Goal: Check status: Check status

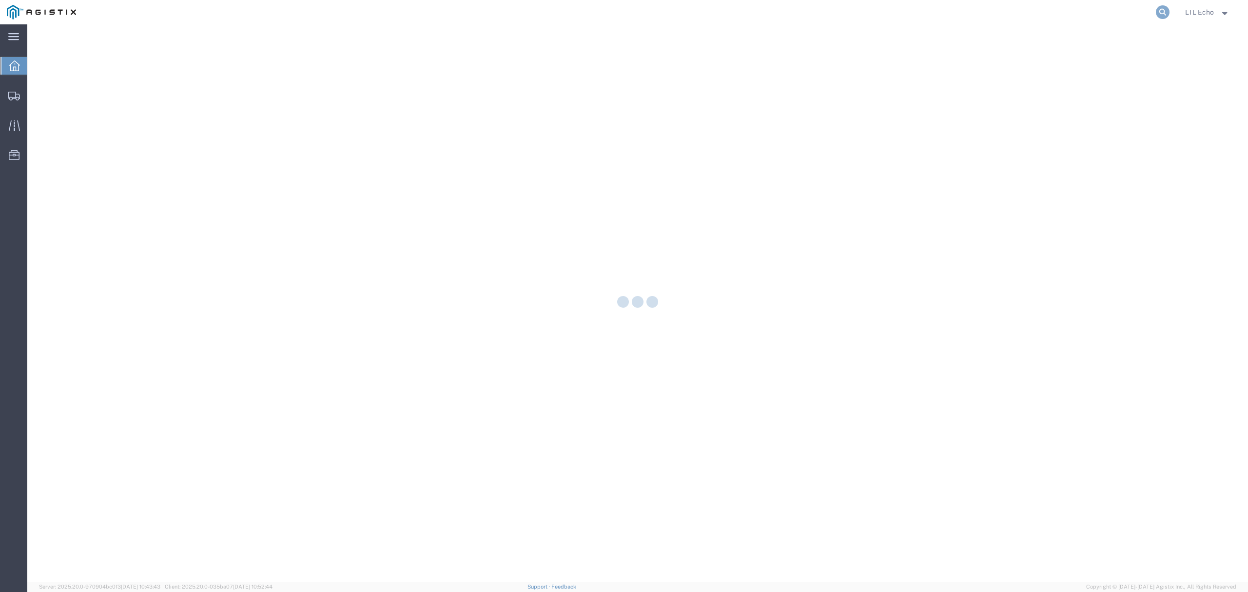
click at [1158, 8] on icon at bounding box center [1163, 12] width 14 height 14
click at [1111, 21] on input "search" at bounding box center [1007, 11] width 296 height 23
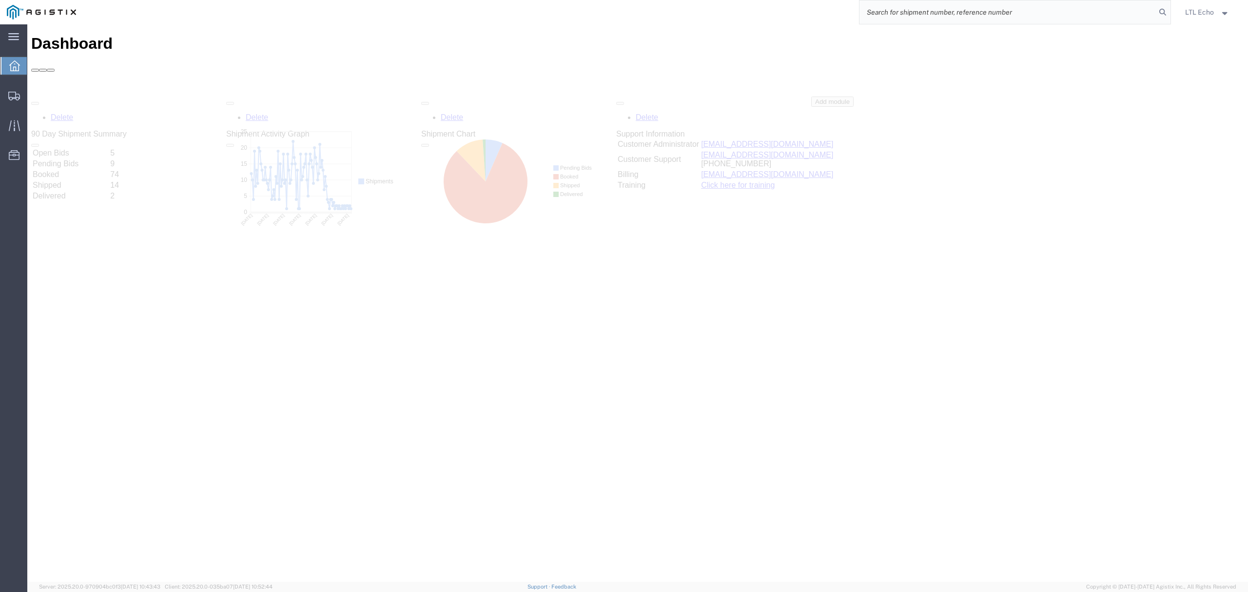
paste input "57011075"
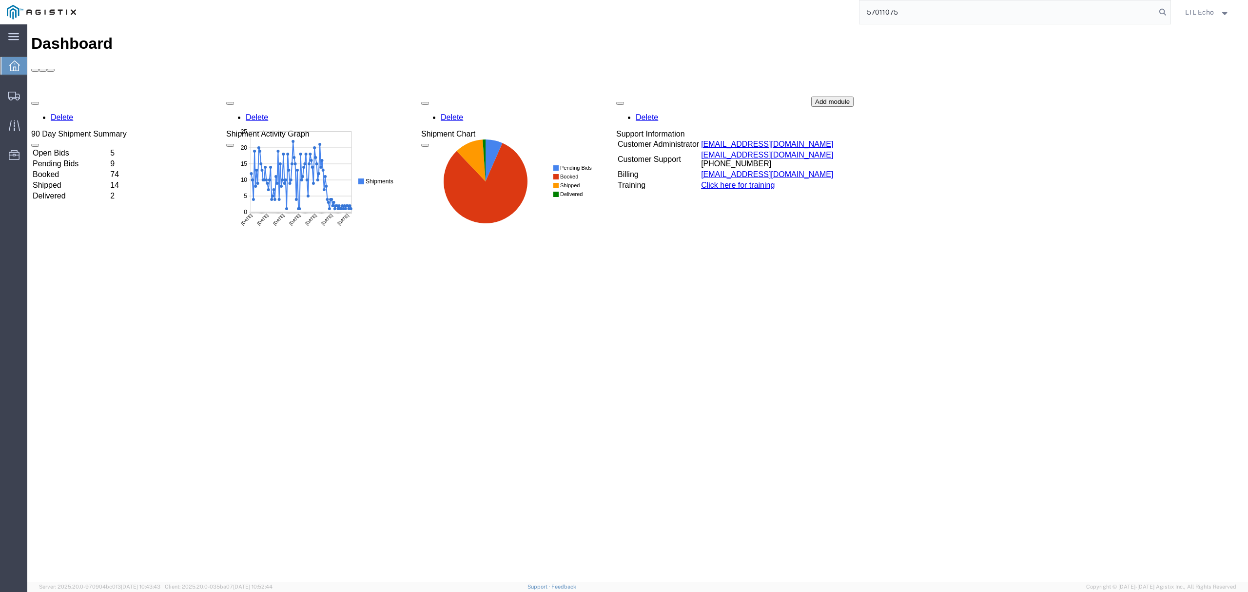
type input "57011075"
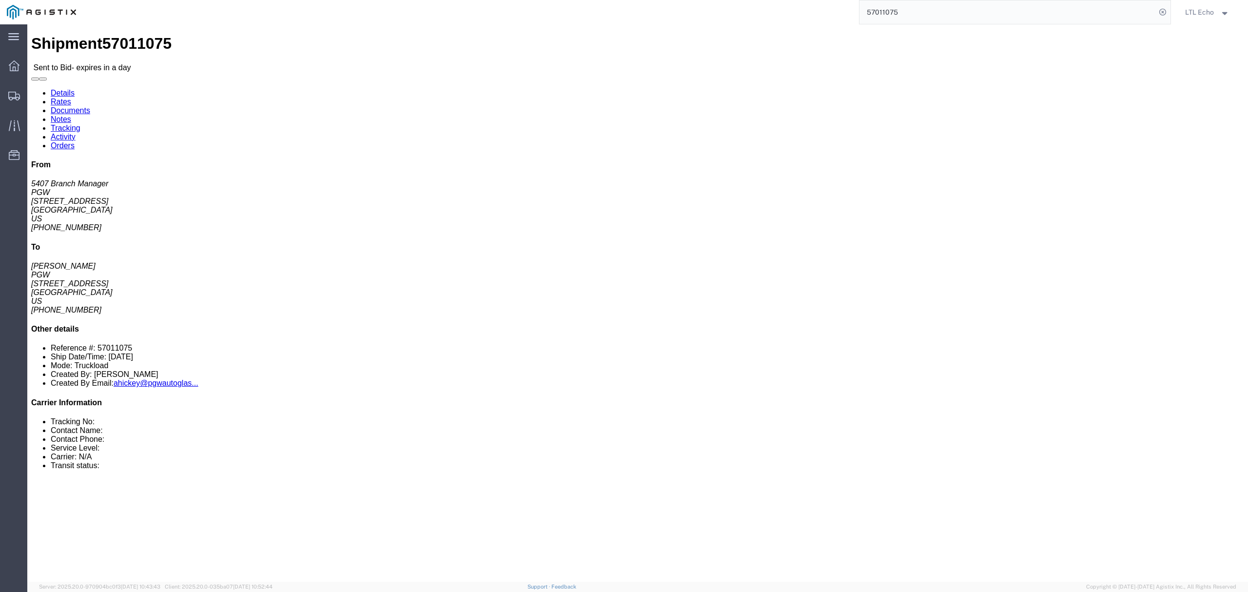
click address "PGW (5407 Branch Manager) 5407 5850 North 101st Avenue Glendale, AZ 85307 Unite…"
click link "Rates"
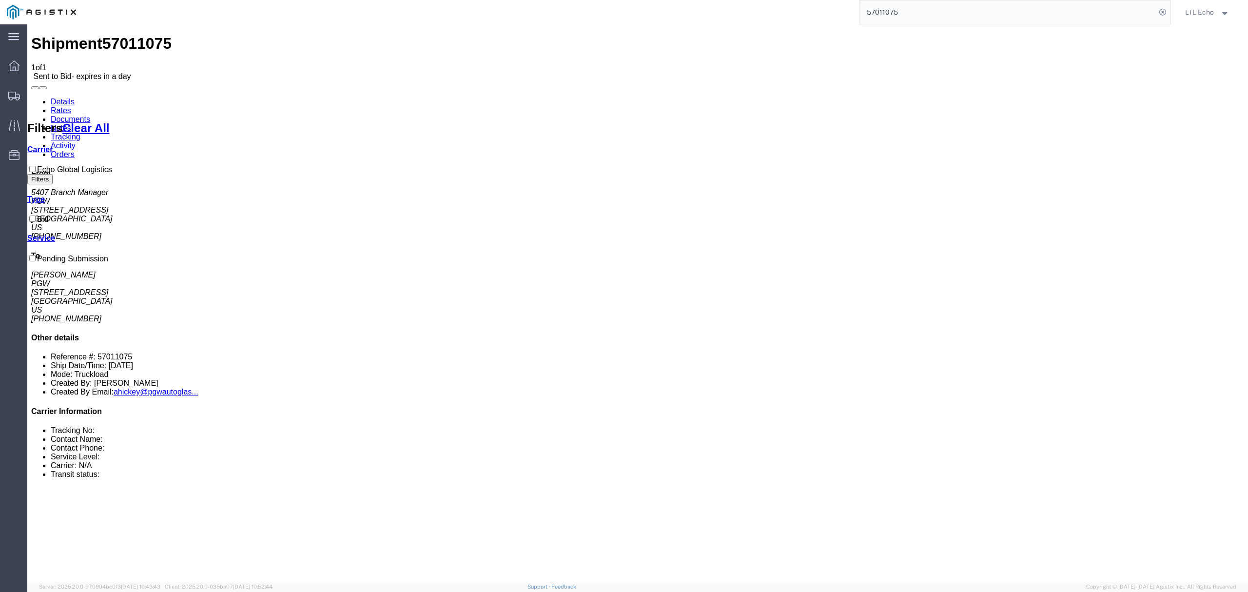
click at [67, 97] on link "Details" at bounding box center [63, 101] width 24 height 8
click address "PGW (5407 Branch Manager) 5407 5850 North 101st Avenue Glendale, AZ 85307 Unite…"
copy address "85307"
click address "PGW (Janet Claytor) 5329 850 Southern Ave Chillicothe, OH 45601 United States 7…"
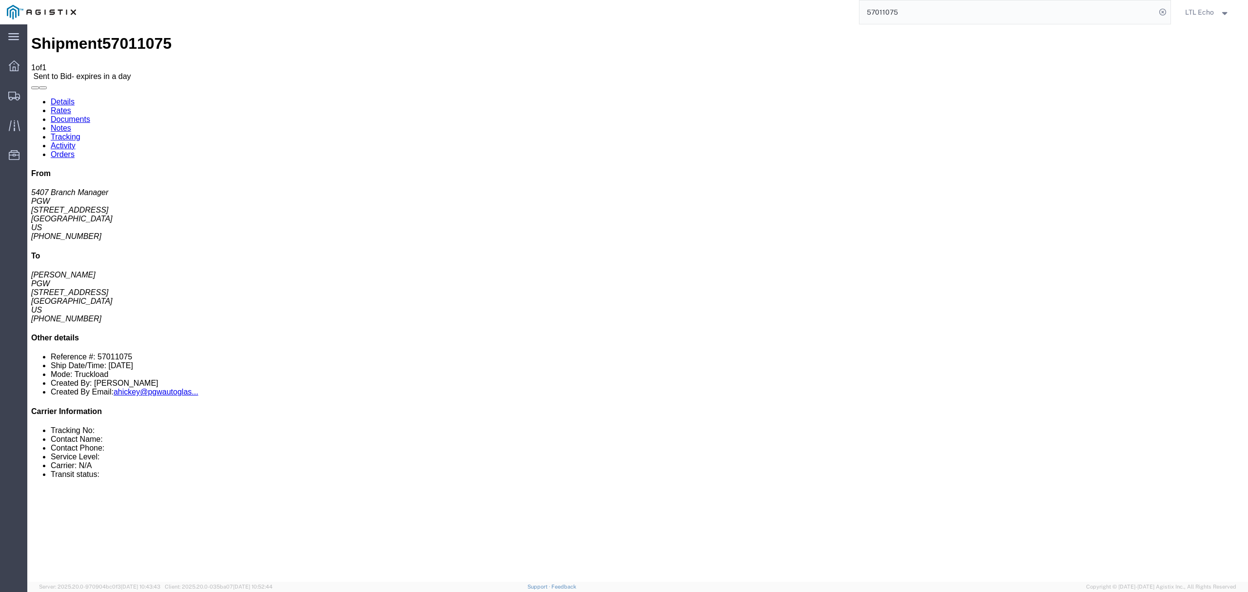
click address "PGW (Janet Claytor) 5329 850 Southern Ave Chillicothe, OH 45601 United States 7…"
copy address "45601"
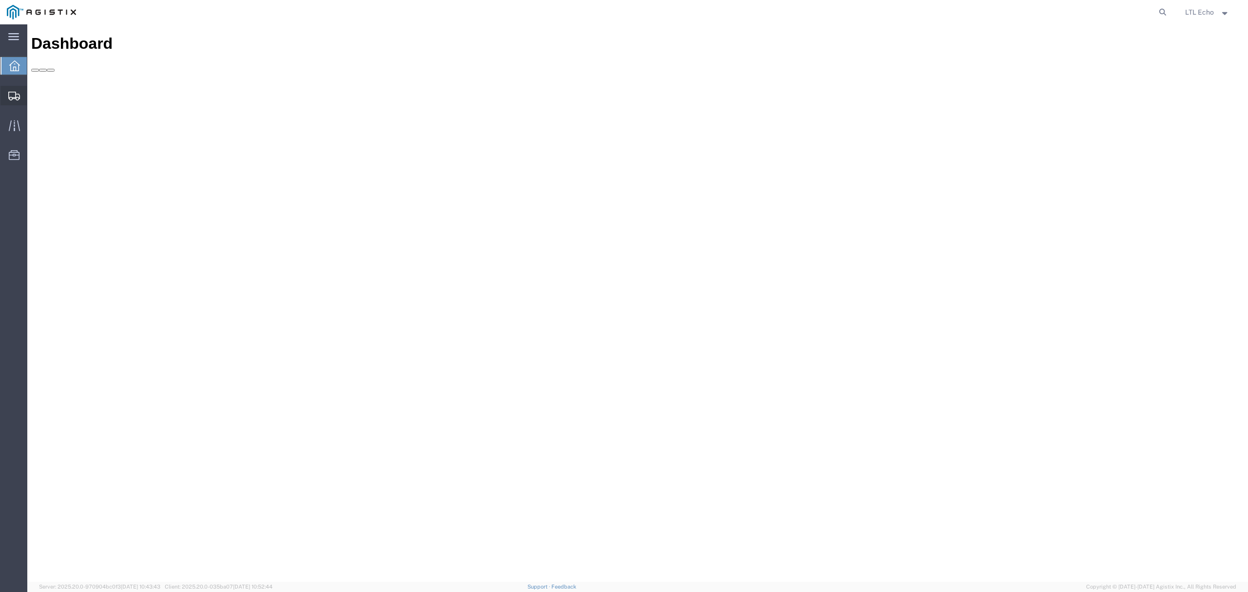
click at [13, 94] on icon at bounding box center [14, 96] width 12 height 9
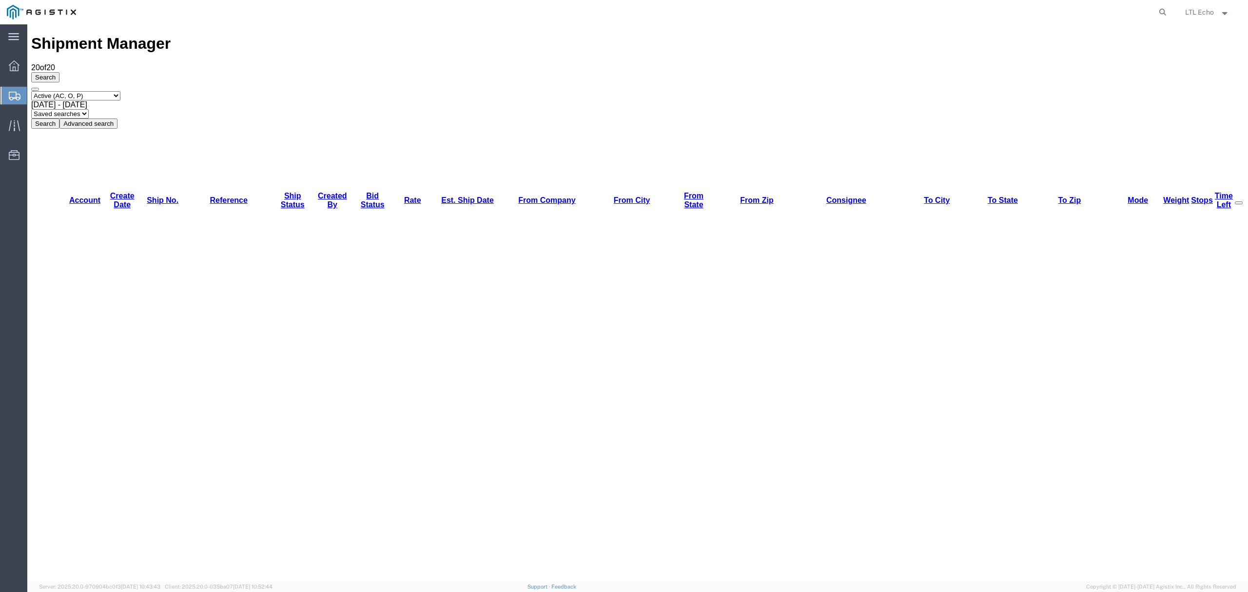
drag, startPoint x: 180, startPoint y: 165, endPoint x: 145, endPoint y: 161, distance: 35.3
drag, startPoint x: 118, startPoint y: 178, endPoint x: 148, endPoint y: 175, distance: 30.5
drag, startPoint x: 148, startPoint y: 175, endPoint x: 113, endPoint y: 176, distance: 35.2
